Goal: Check status: Check status

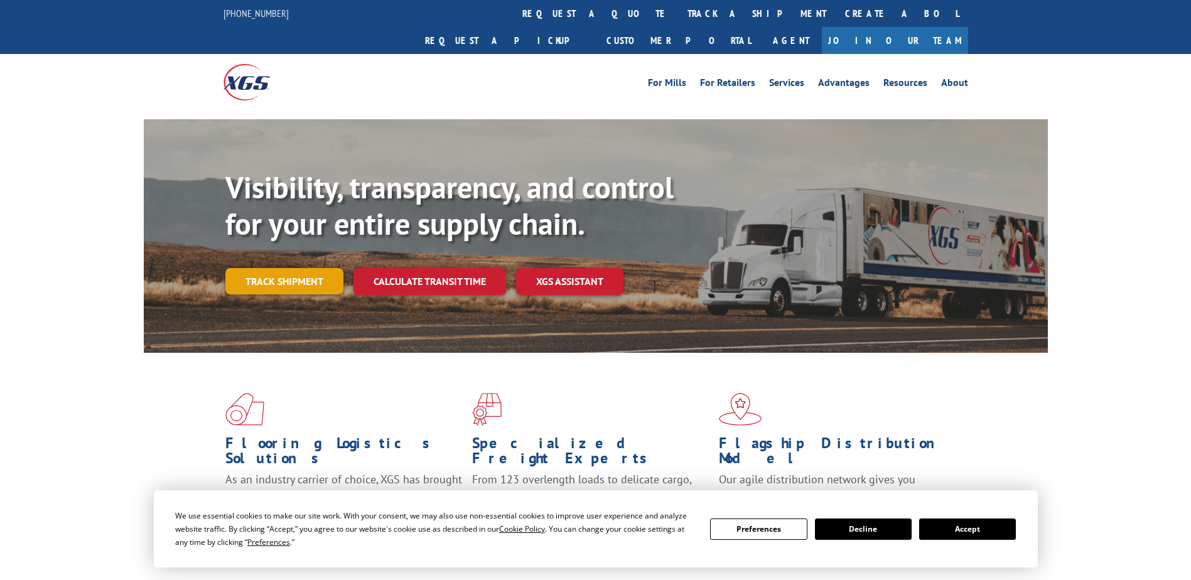
click at [296, 268] on link "Track shipment" at bounding box center [284, 281] width 118 height 26
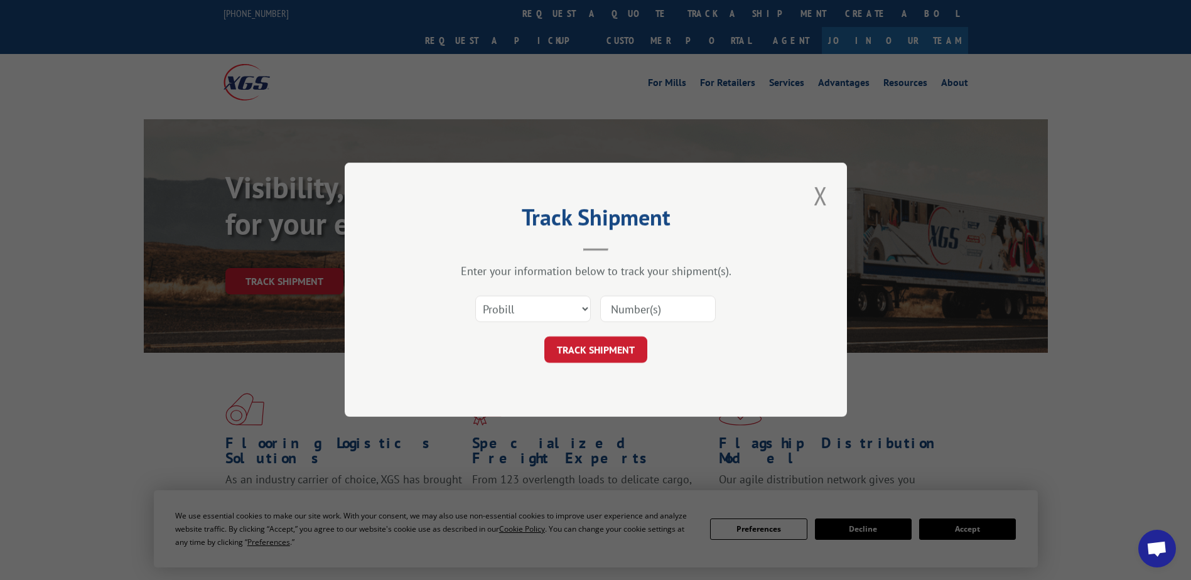
click at [638, 317] on input at bounding box center [657, 309] width 115 height 26
type input "2818974"
click at [568, 354] on button "TRACK SHIPMENT" at bounding box center [595, 350] width 103 height 26
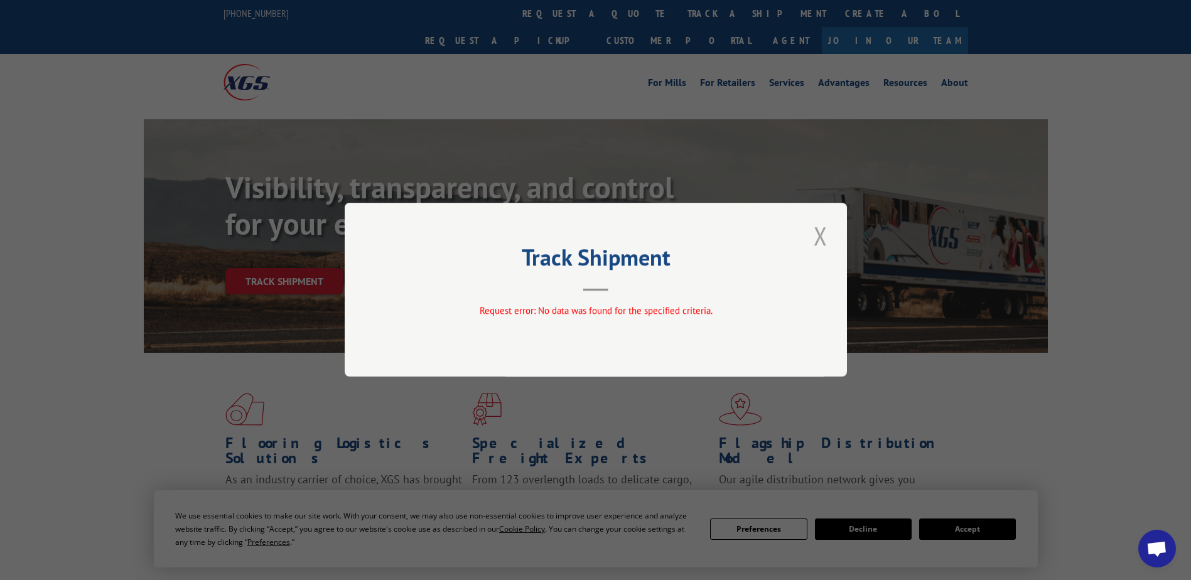
click at [823, 235] on button "Close modal" at bounding box center [820, 235] width 21 height 35
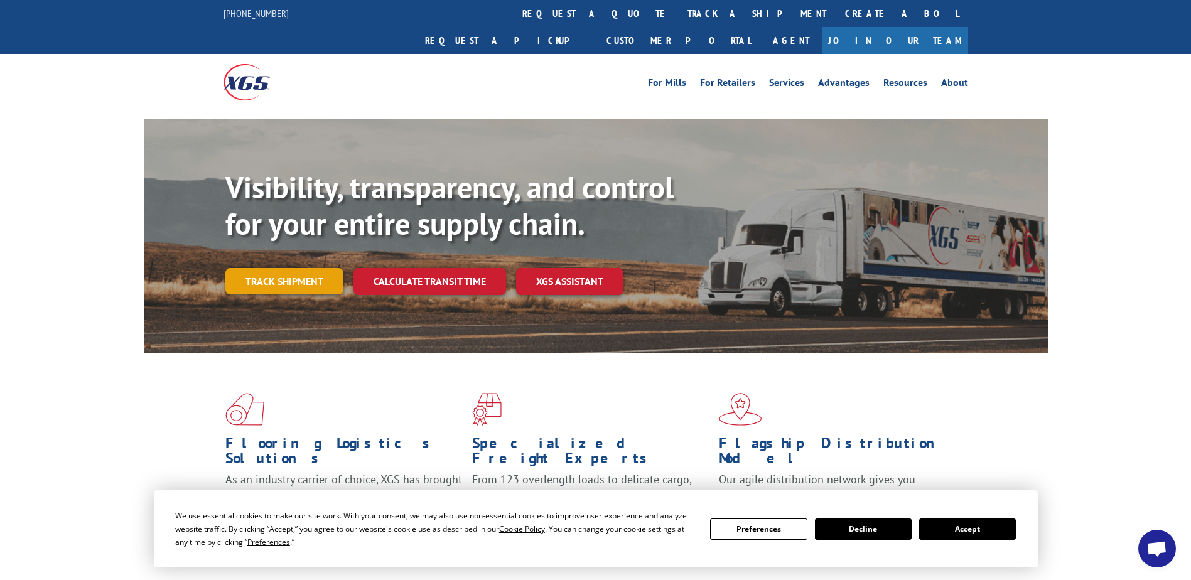
click at [284, 268] on link "Track shipment" at bounding box center [284, 281] width 118 height 26
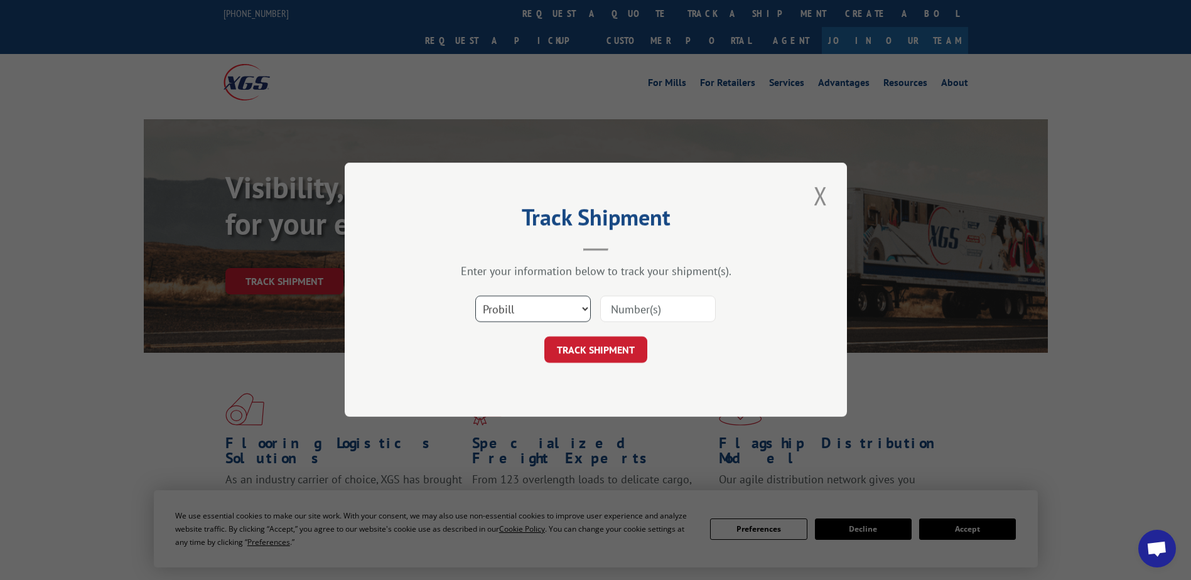
click at [577, 303] on select "Select category... Probill BOL PO" at bounding box center [532, 309] width 115 height 26
select select "bol"
click at [475, 296] on select "Select category... Probill BOL PO" at bounding box center [532, 309] width 115 height 26
click at [618, 311] on input at bounding box center [657, 309] width 115 height 26
type input "2818974"
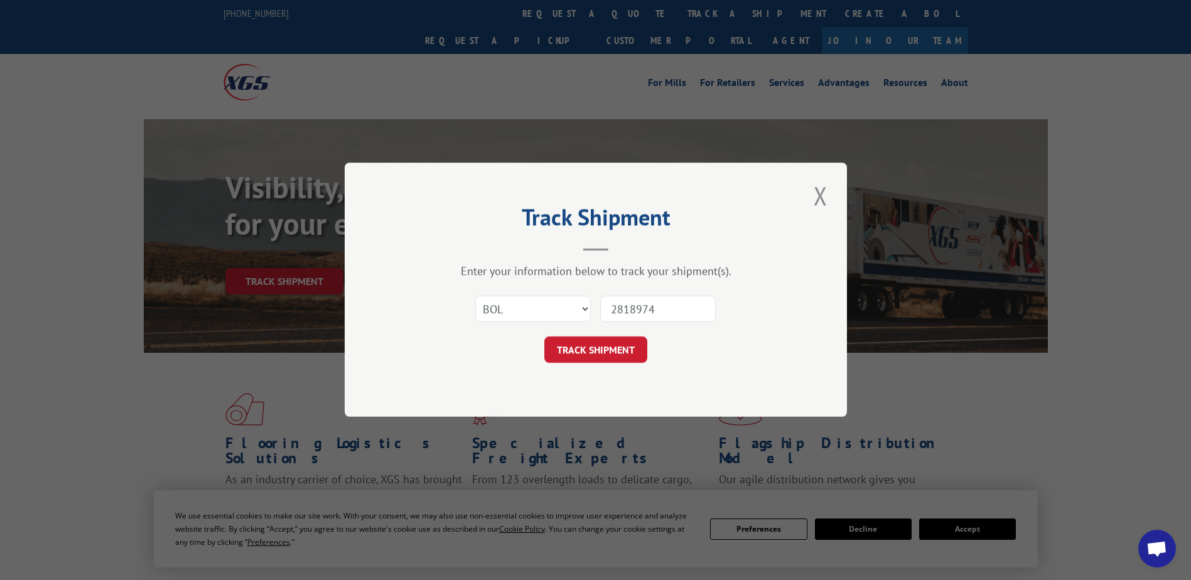
click button "TRACK SHIPMENT" at bounding box center [595, 350] width 103 height 26
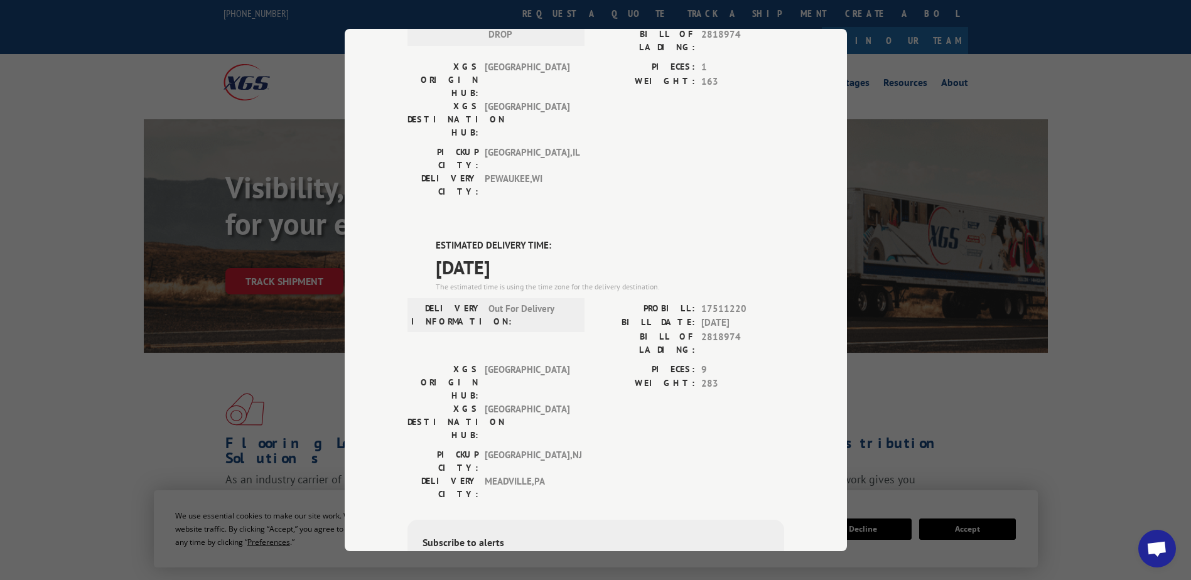
scroll to position [188, 0]
